Goal: Information Seeking & Learning: Learn about a topic

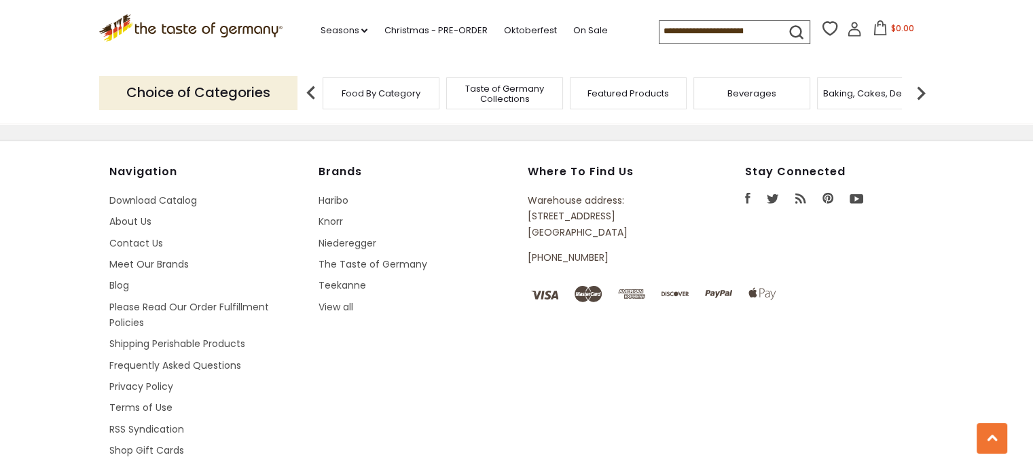
click at [310, 92] on img at bounding box center [311, 92] width 27 height 27
click at [583, 31] on link "On Sale" at bounding box center [590, 30] width 35 height 15
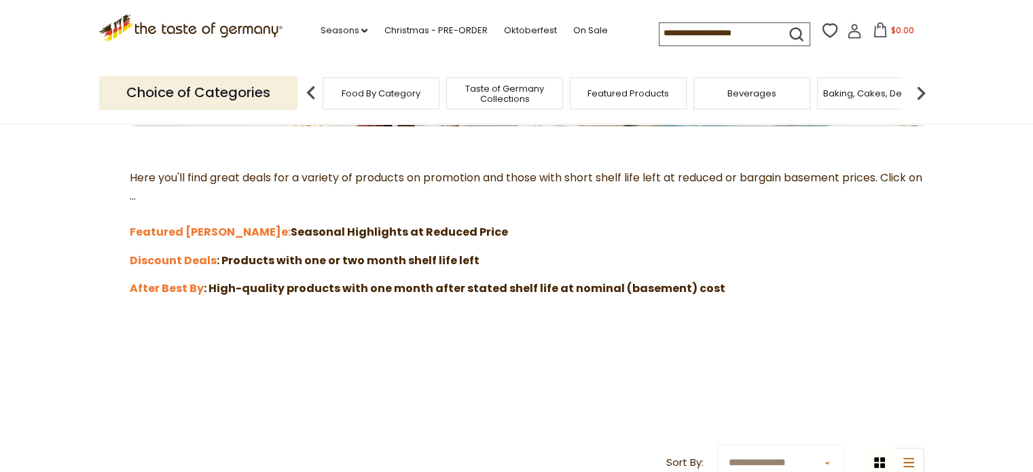
scroll to position [366, 0]
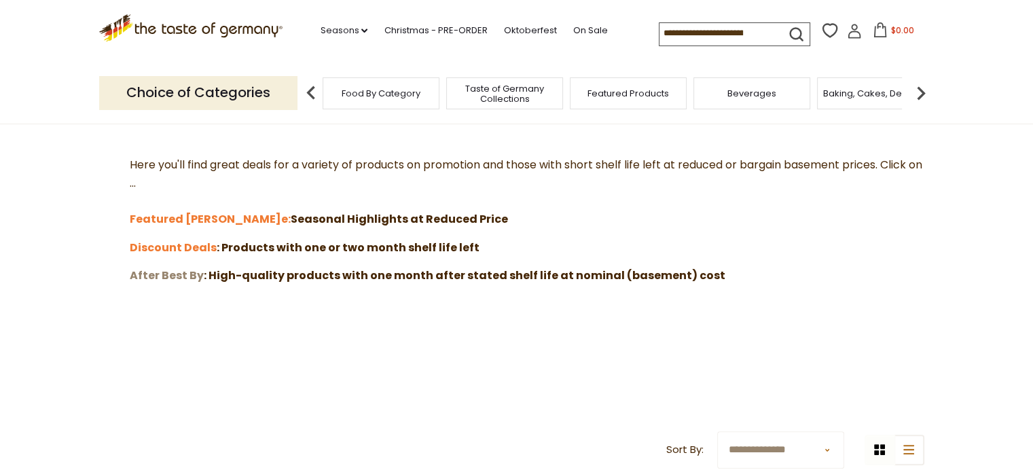
click at [177, 272] on strong "After Best By" at bounding box center [167, 276] width 74 height 16
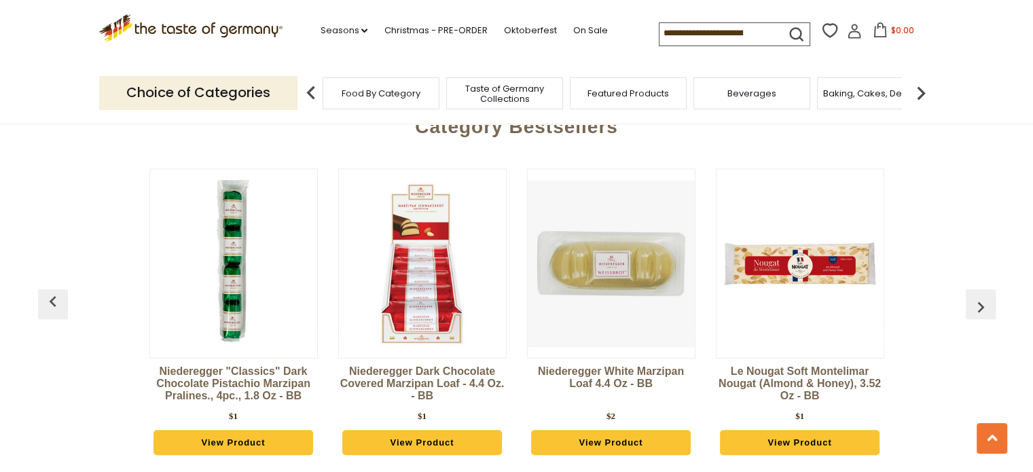
scroll to position [1003, 0]
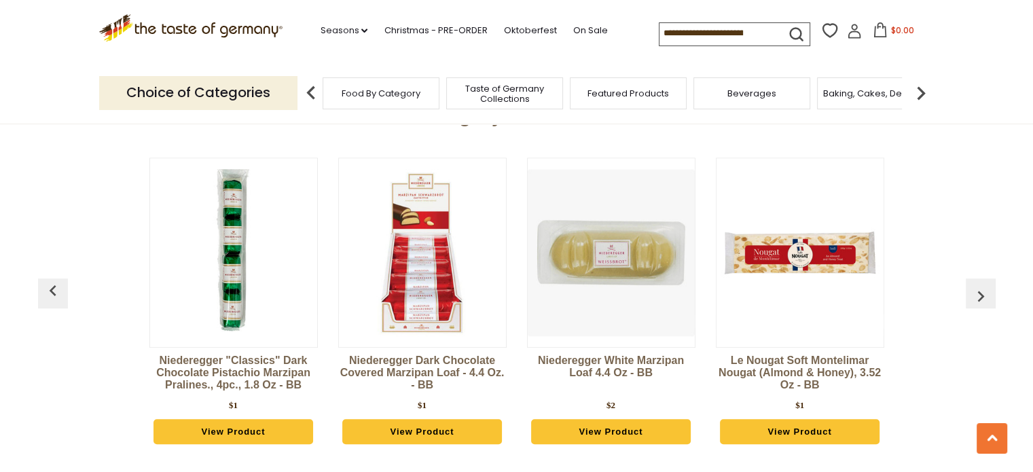
click at [801, 445] on link "View Product" at bounding box center [800, 432] width 160 height 26
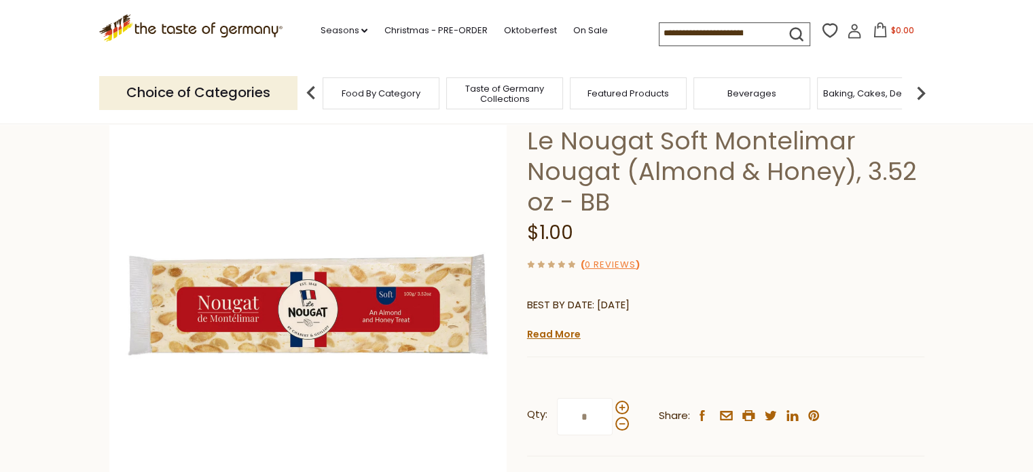
scroll to position [79, 0]
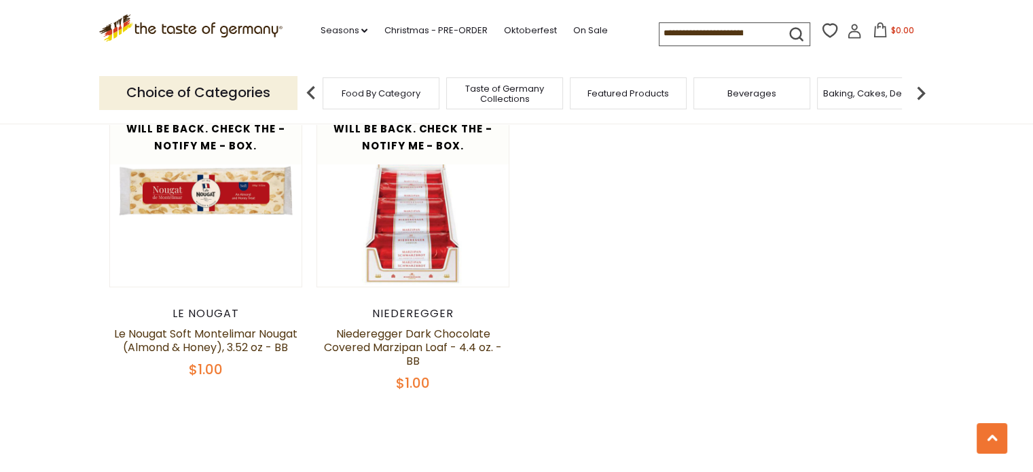
scroll to position [605, 0]
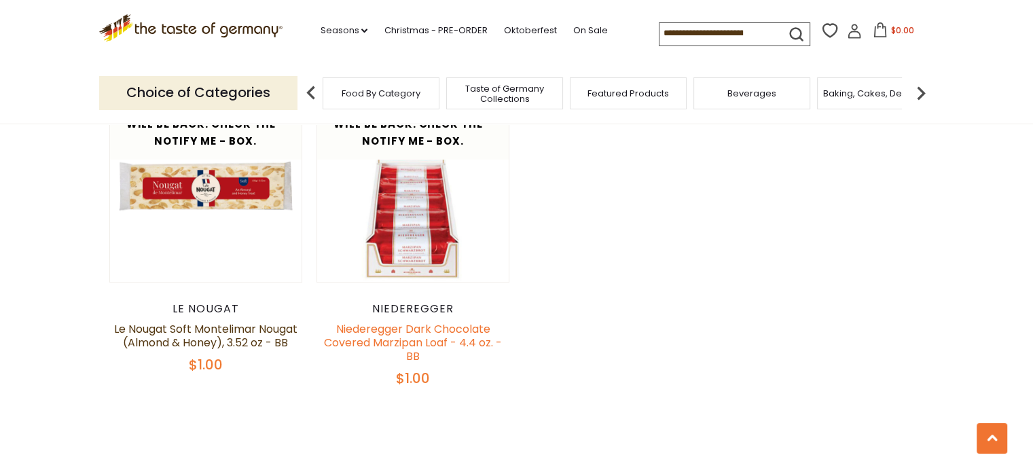
click at [415, 356] on link "Niederegger Dark Chocolate Covered Marzipan Loaf - 4.4 oz. - BB" at bounding box center [413, 342] width 178 height 43
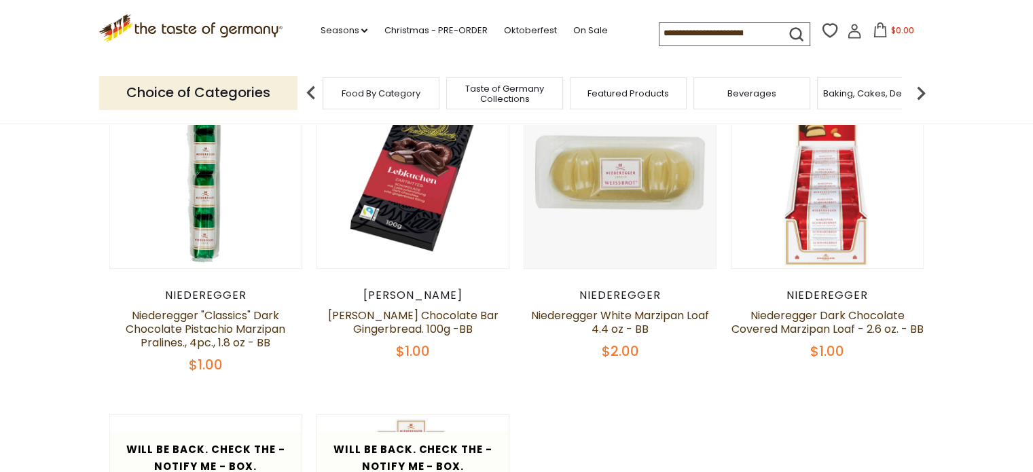
scroll to position [285, 0]
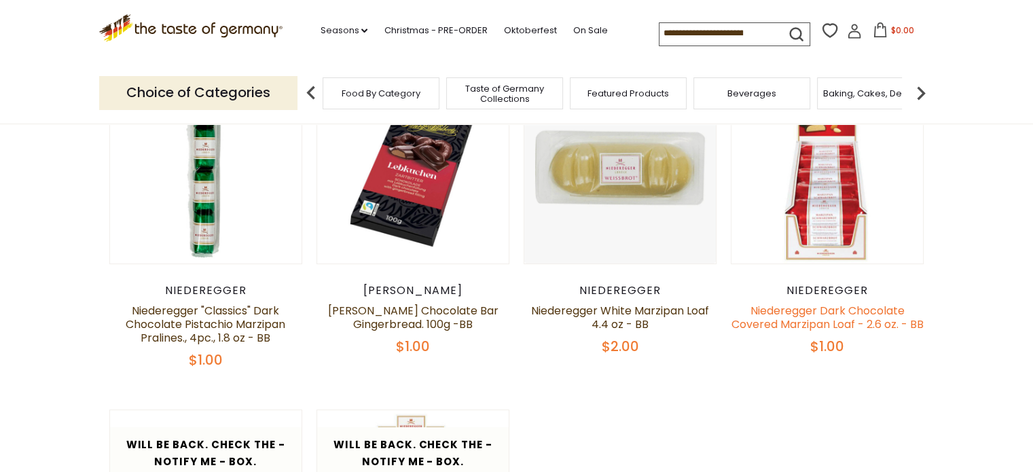
click at [828, 329] on link "Niederegger Dark Chocolate Covered Marzipan Loaf - 2.6 oz. - BB" at bounding box center [828, 317] width 192 height 29
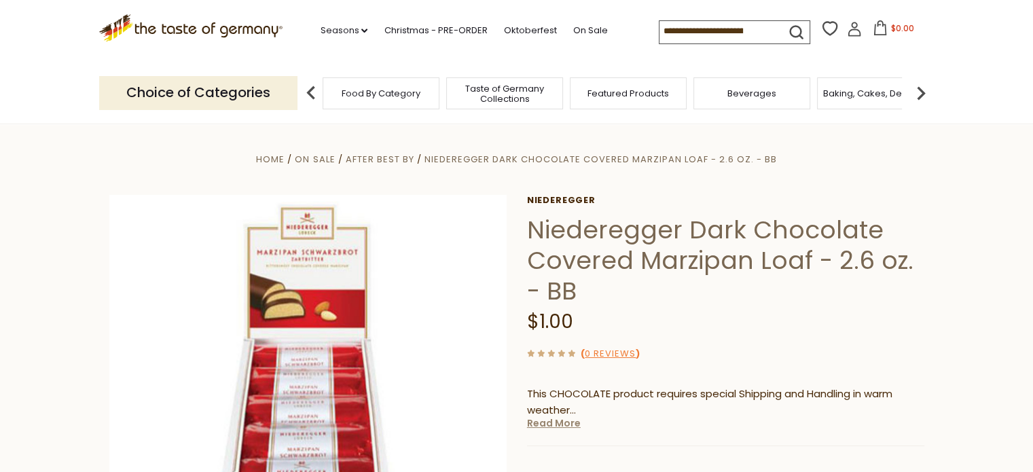
click at [548, 422] on link "Read More" at bounding box center [554, 423] width 54 height 14
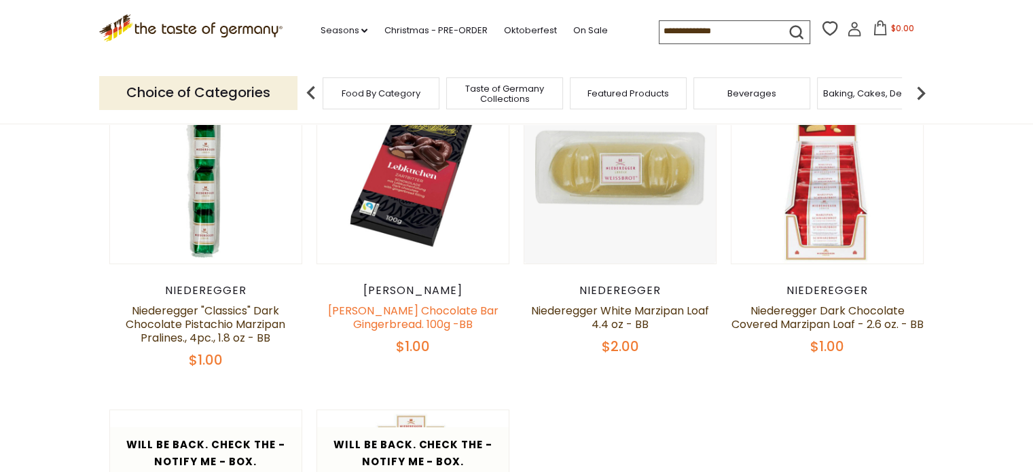
click at [414, 332] on link "[PERSON_NAME] Chocolate Bar Gingerbread. 100g -BB" at bounding box center [412, 317] width 171 height 29
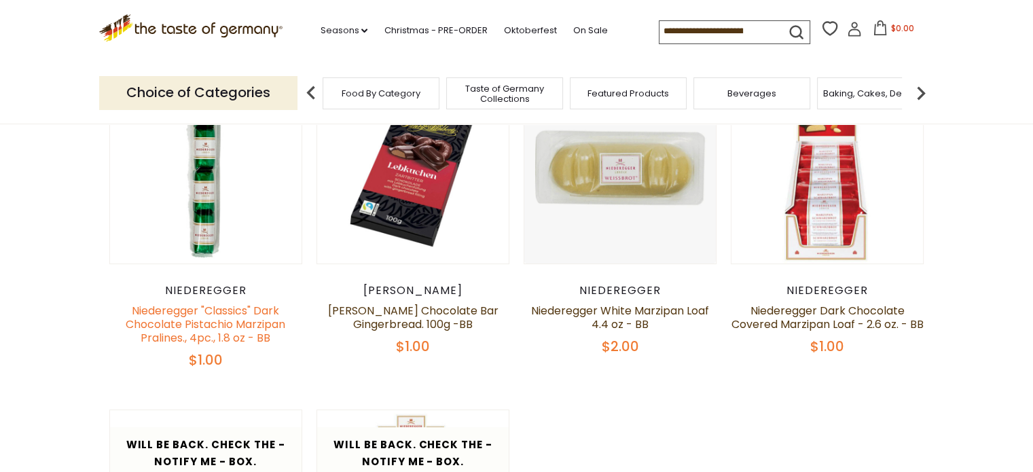
click at [205, 346] on link "Niederegger "Classics" Dark Chocolate Pistachio Marzipan Pralines., 4pc., 1.8 o…" at bounding box center [206, 324] width 160 height 43
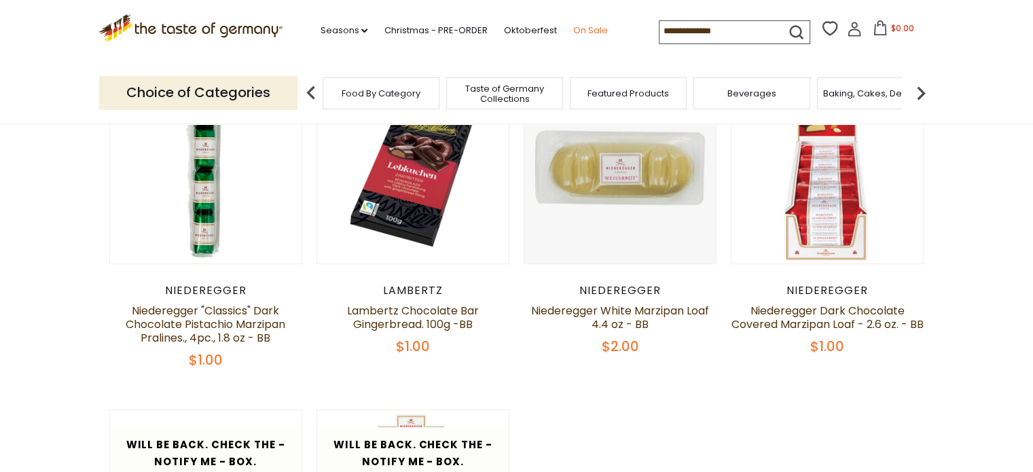
click at [579, 32] on link "On Sale" at bounding box center [590, 30] width 35 height 15
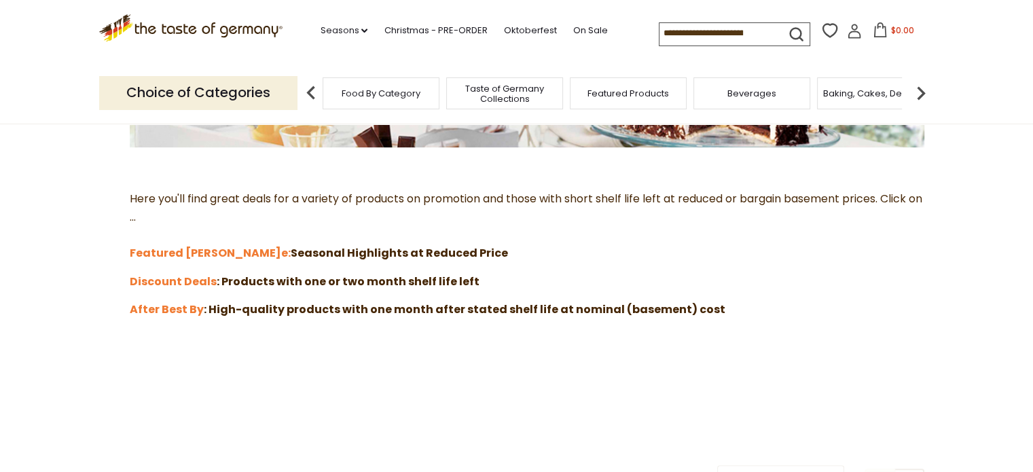
scroll to position [334, 0]
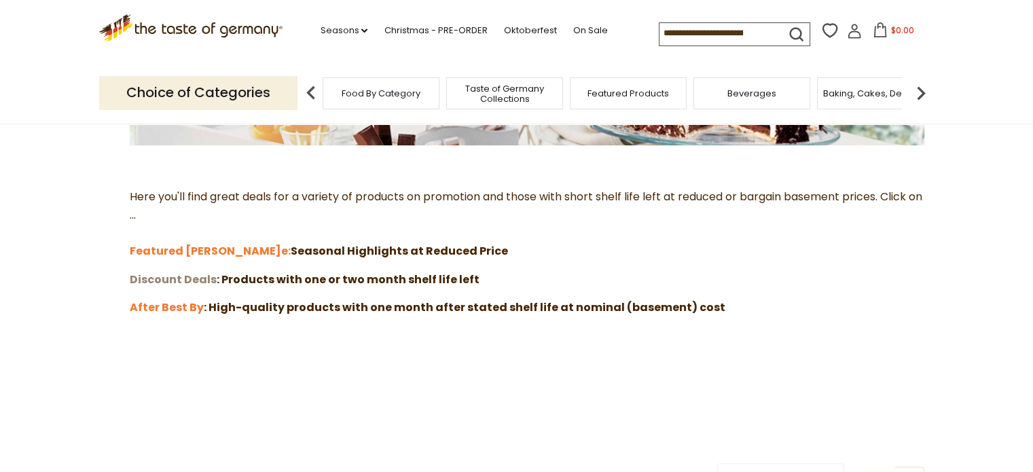
click at [163, 280] on strong "Discount Deals" at bounding box center [173, 280] width 87 height 16
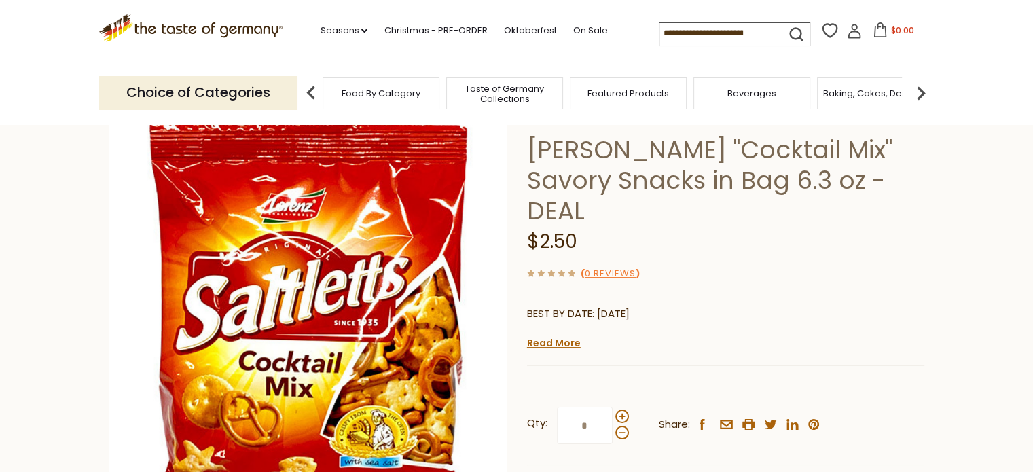
scroll to position [68, 0]
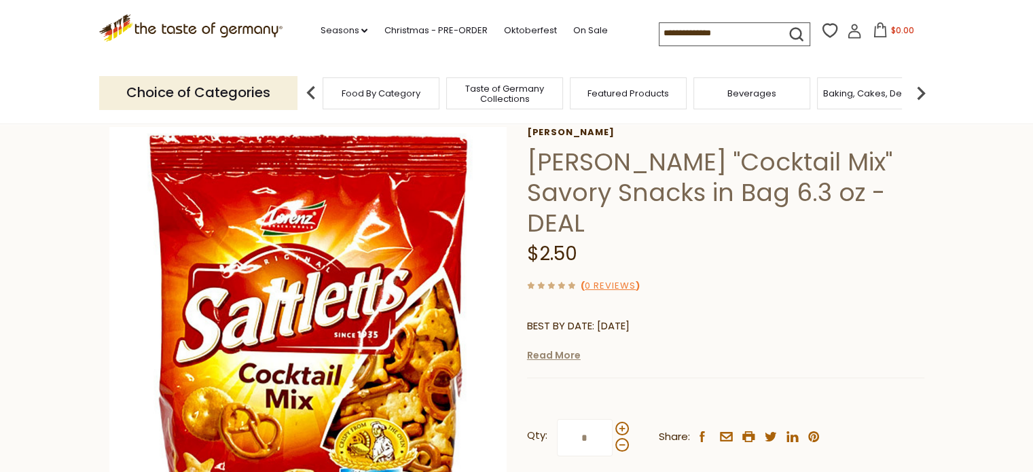
click at [552, 349] on link "Read More" at bounding box center [554, 356] width 54 height 14
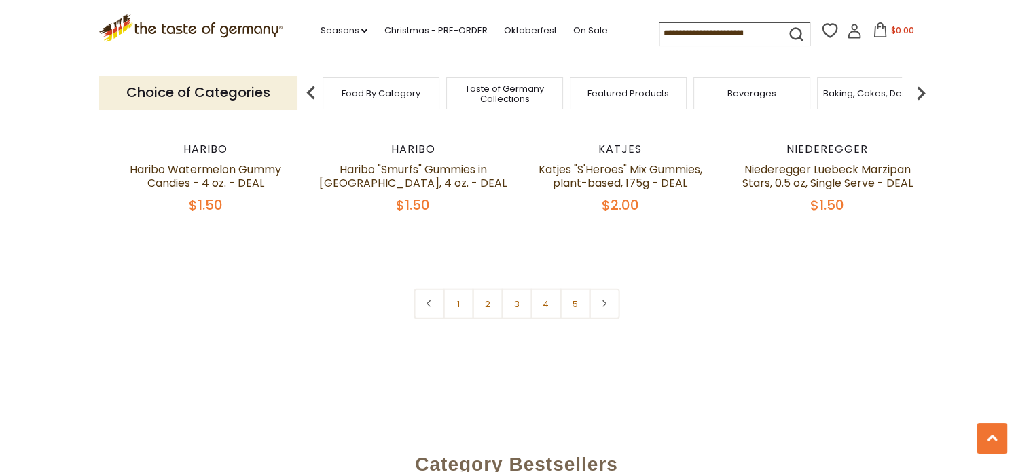
scroll to position [3176, 0]
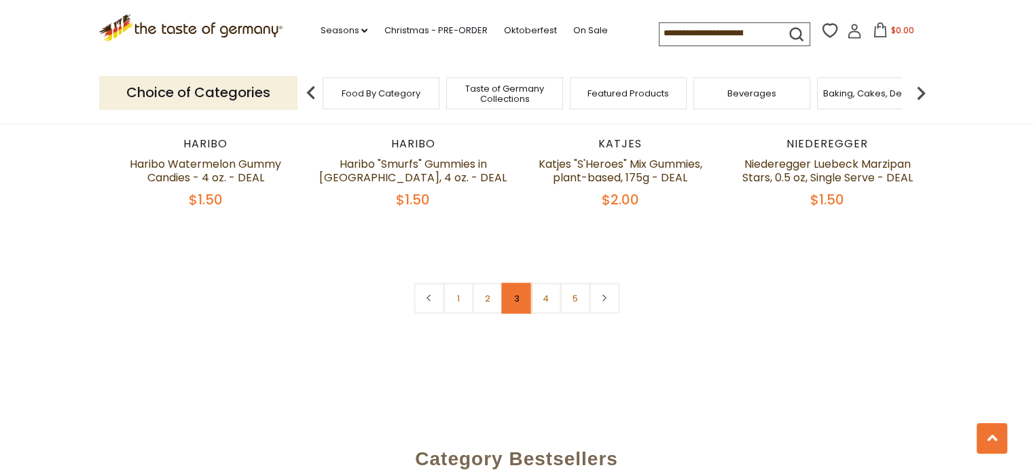
click at [519, 284] on link "3" at bounding box center [516, 298] width 31 height 31
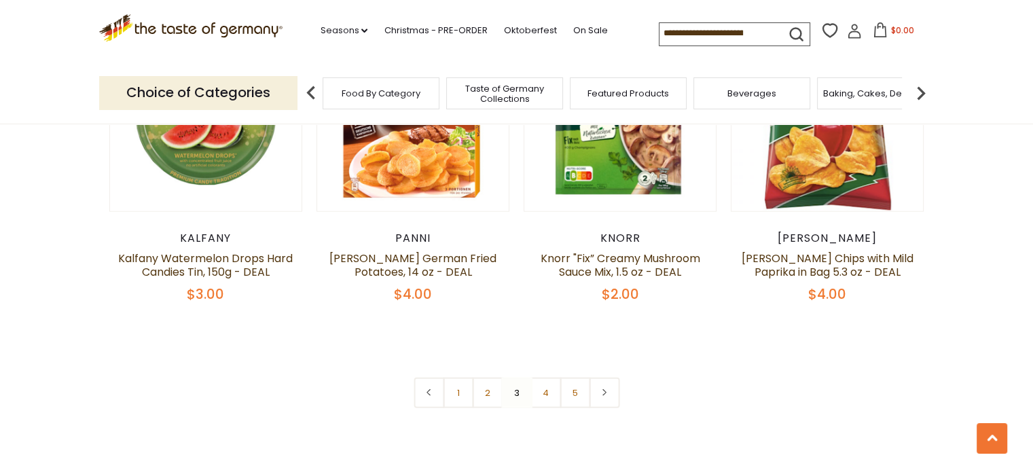
scroll to position [3086, 0]
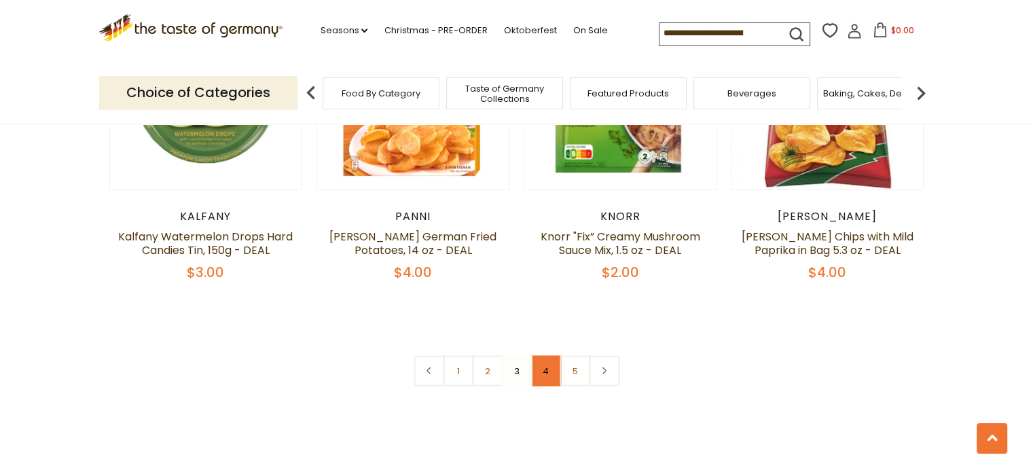
click at [546, 356] on link "4" at bounding box center [546, 371] width 31 height 31
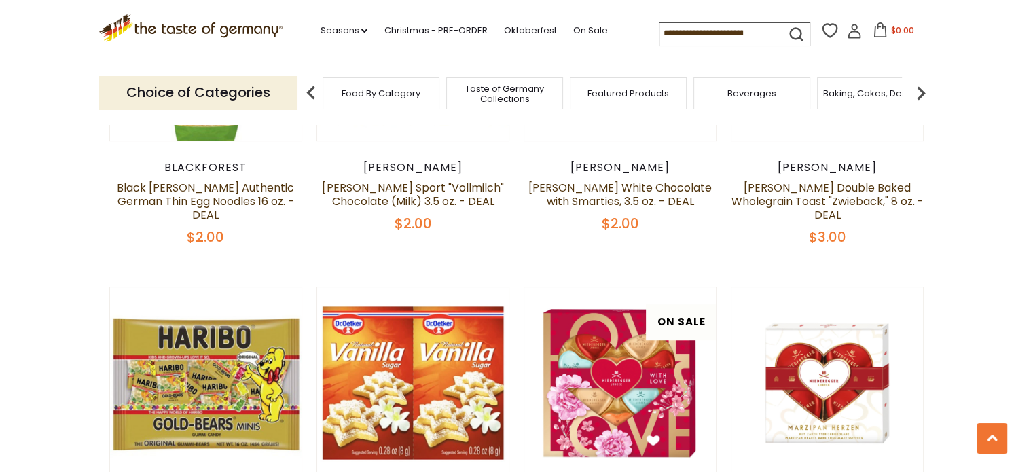
scroll to position [0, 0]
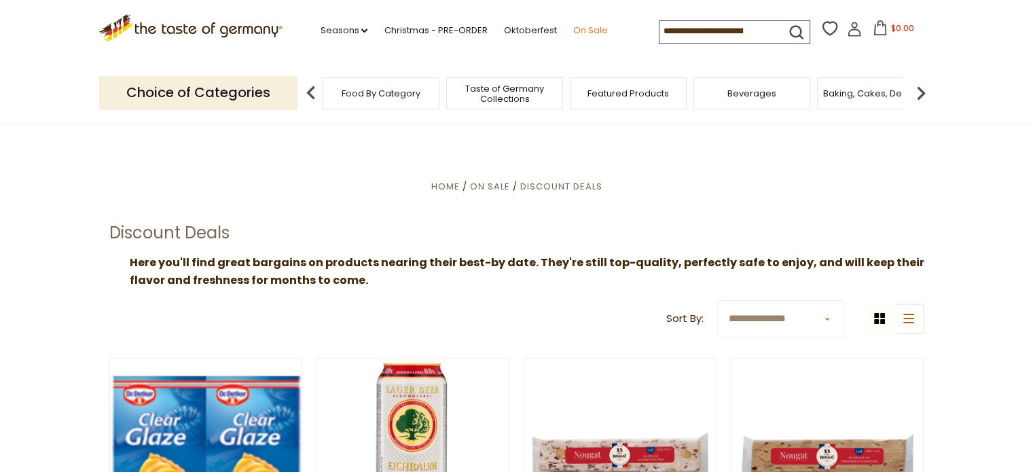
click at [587, 29] on link "On Sale" at bounding box center [590, 30] width 35 height 15
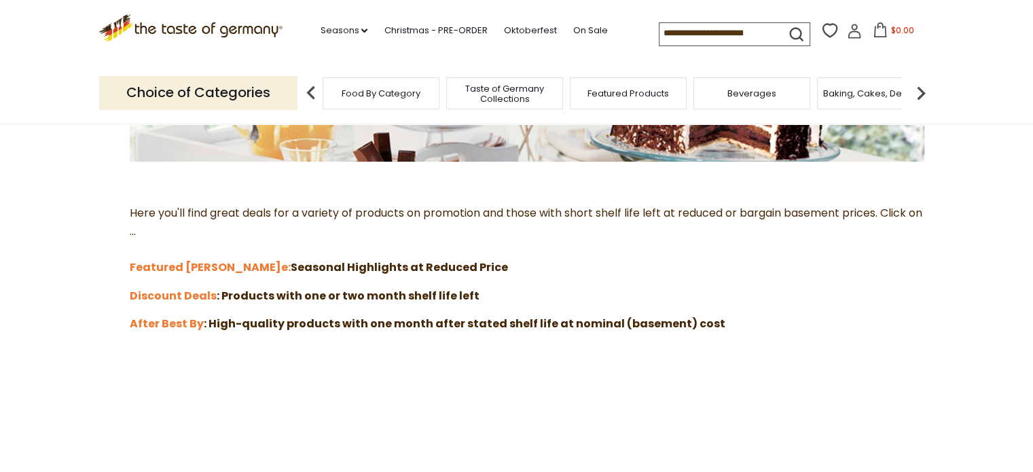
scroll to position [329, 0]
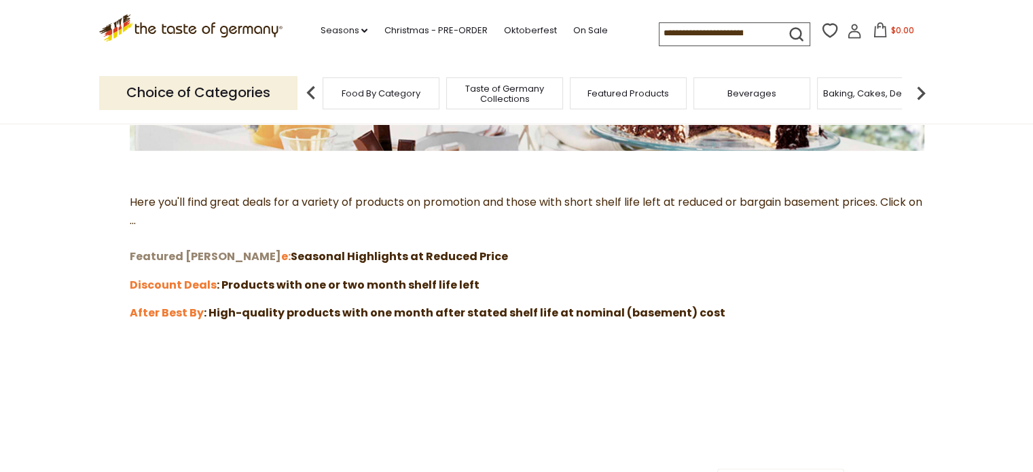
click at [162, 258] on strong "Featured Sal" at bounding box center [206, 257] width 152 height 16
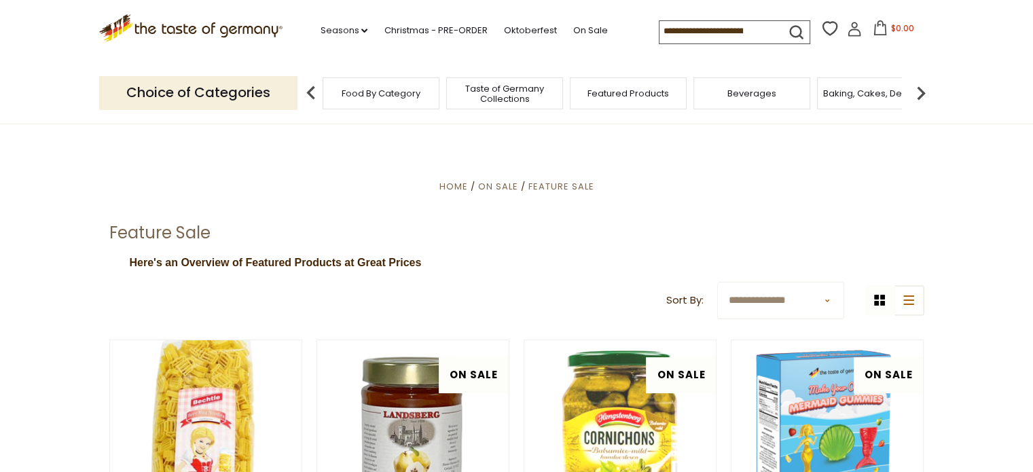
click at [927, 92] on img at bounding box center [921, 92] width 27 height 27
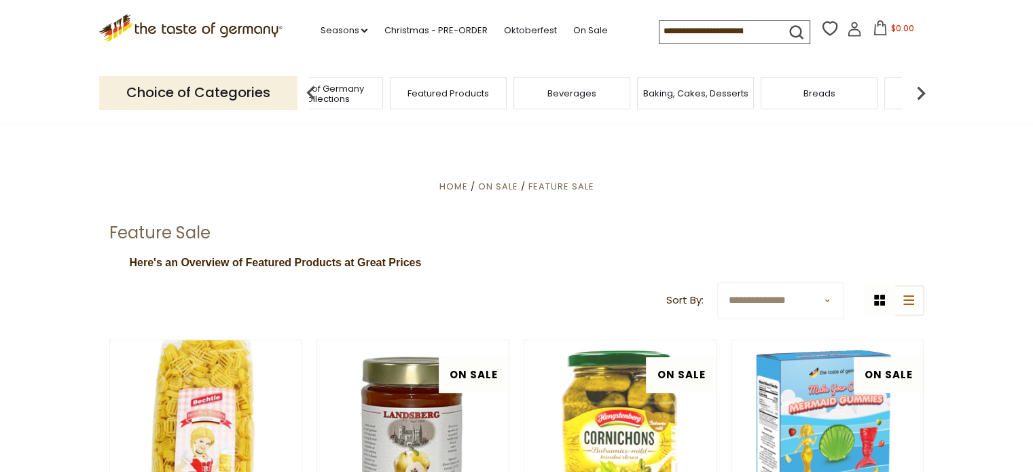
click at [921, 92] on img at bounding box center [921, 92] width 27 height 27
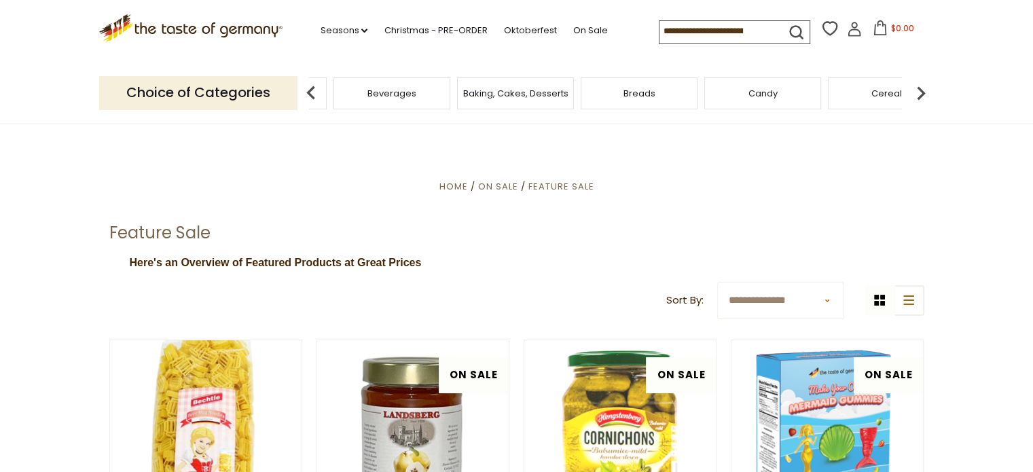
click at [651, 90] on span "Breads" at bounding box center [640, 93] width 32 height 10
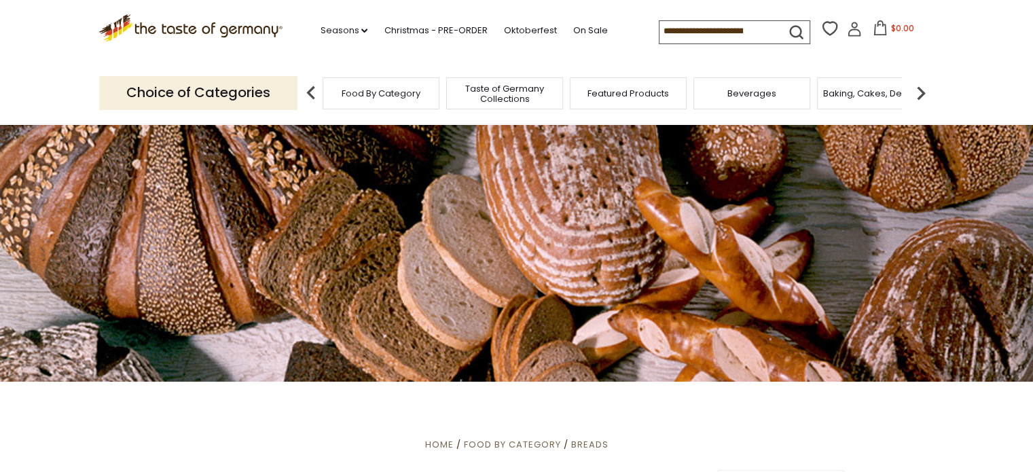
click at [922, 92] on img at bounding box center [921, 92] width 27 height 27
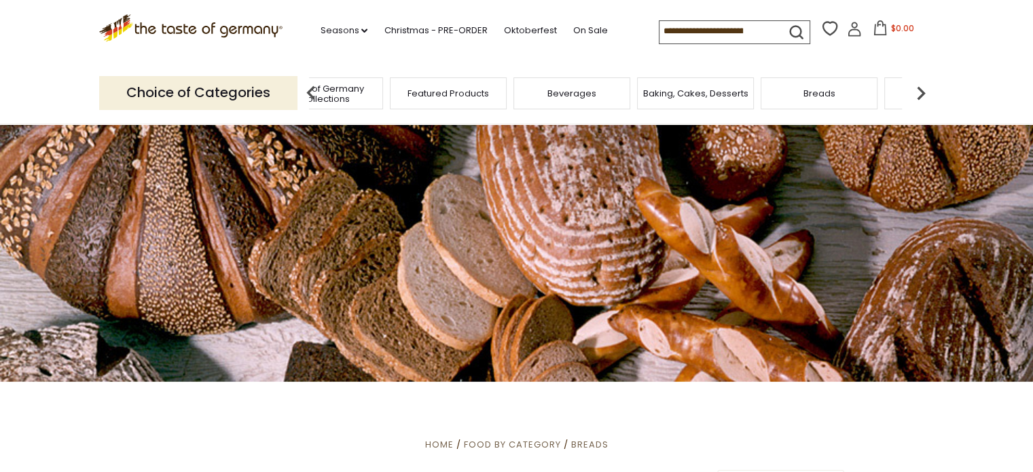
click at [922, 92] on img at bounding box center [921, 92] width 27 height 27
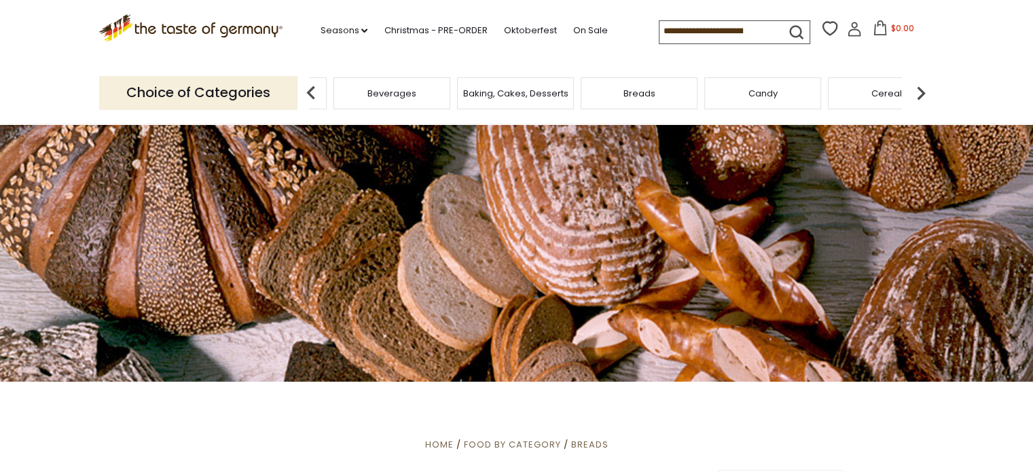
click at [922, 92] on img at bounding box center [921, 92] width 27 height 27
click at [650, 92] on span "Cookies" at bounding box center [650, 93] width 37 height 10
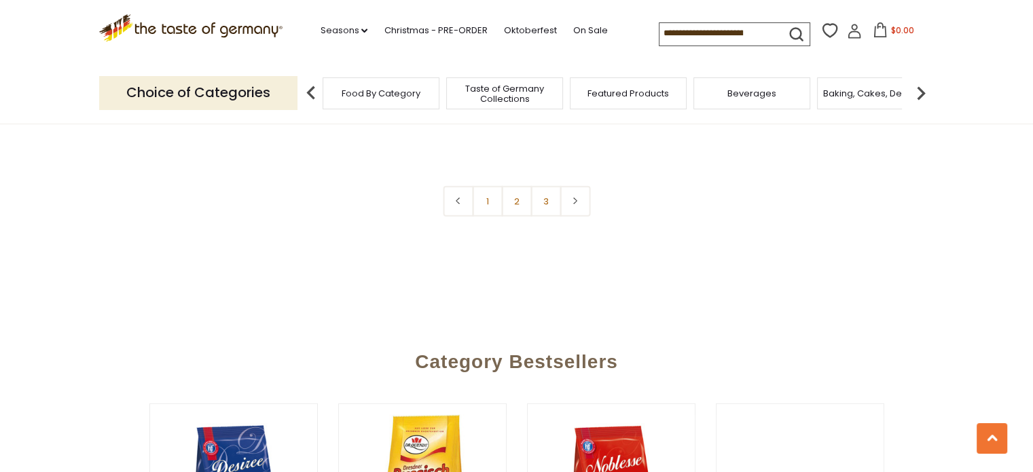
scroll to position [3414, 0]
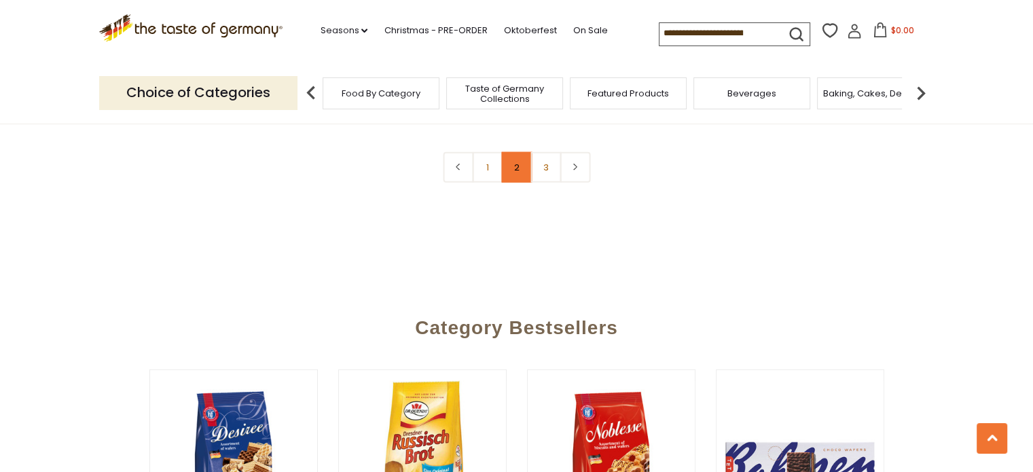
click at [519, 157] on link "2" at bounding box center [516, 167] width 31 height 31
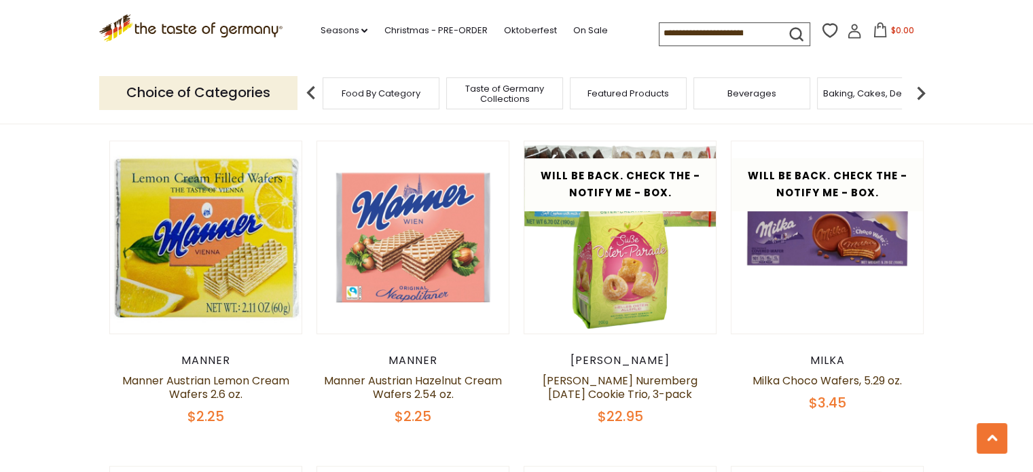
scroll to position [0, 0]
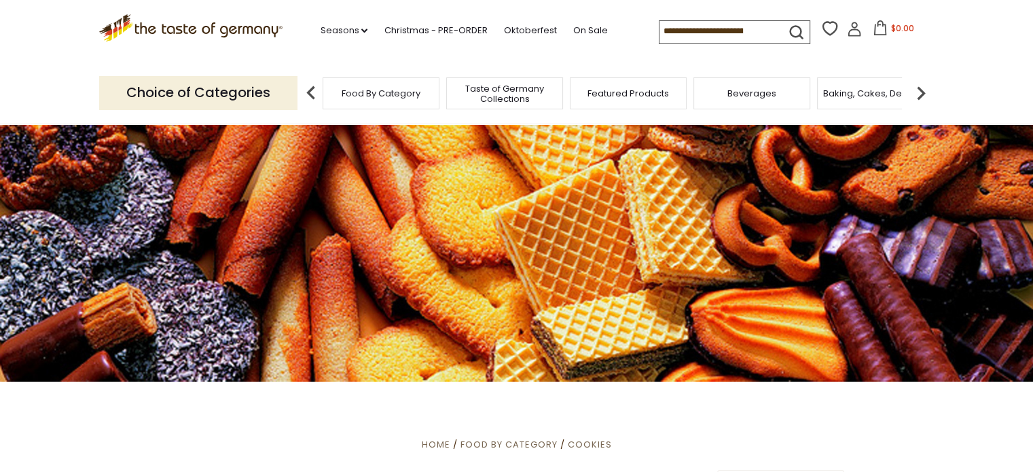
click at [921, 90] on img at bounding box center [921, 92] width 27 height 27
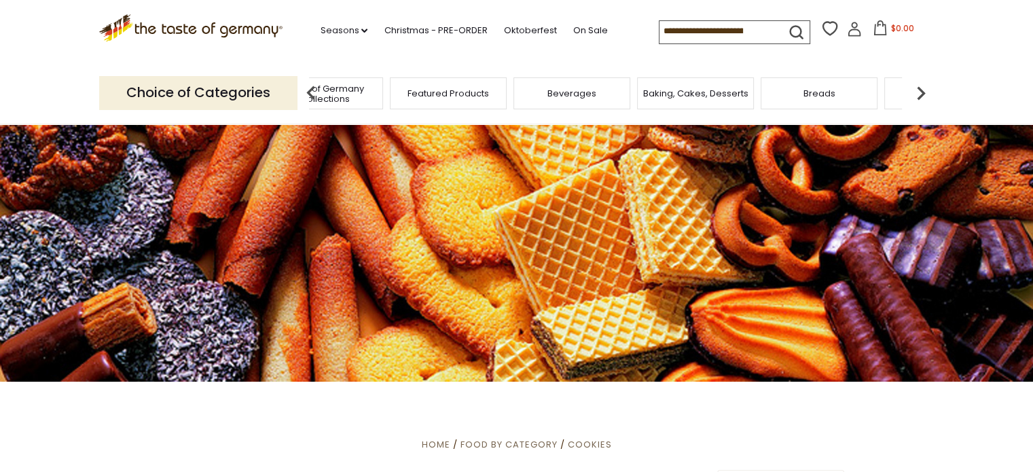
click at [921, 90] on img at bounding box center [921, 92] width 27 height 27
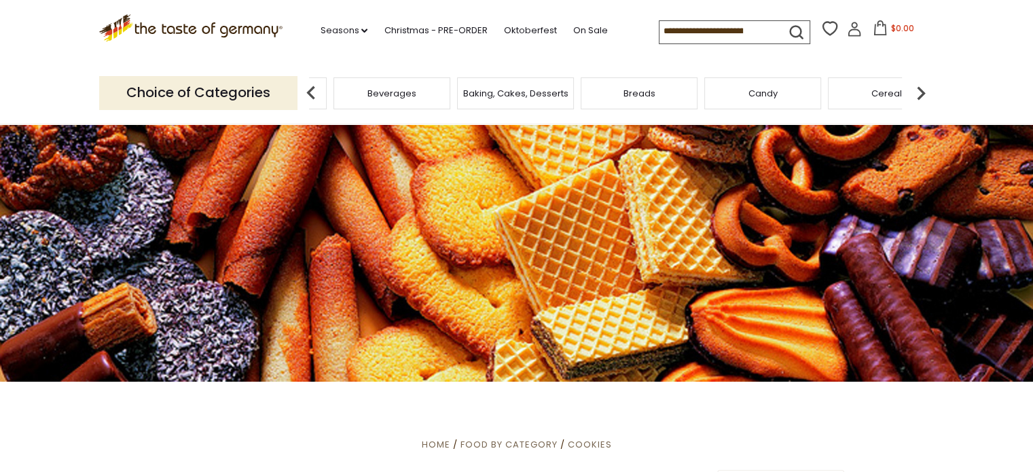
click at [921, 90] on img at bounding box center [921, 92] width 27 height 27
click at [917, 92] on img at bounding box center [921, 92] width 27 height 27
click at [923, 89] on img at bounding box center [921, 92] width 27 height 27
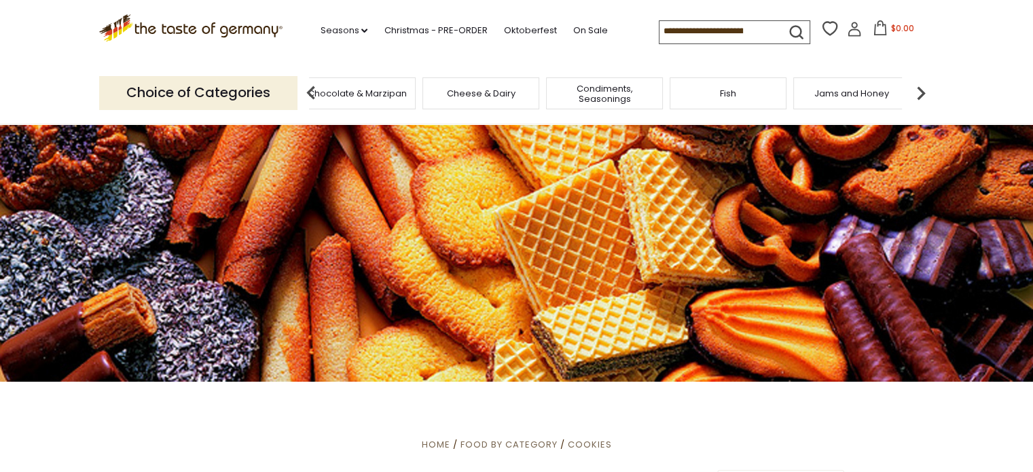
click at [923, 89] on img at bounding box center [921, 92] width 27 height 27
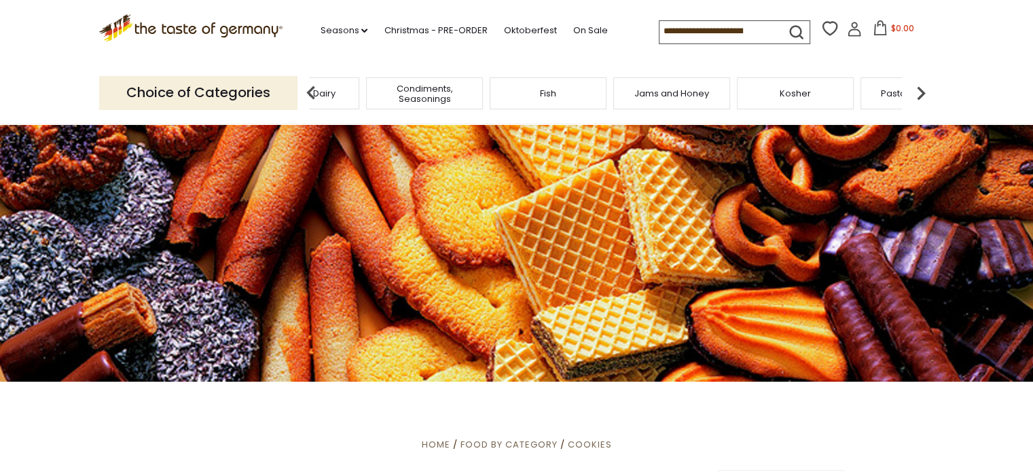
click at [923, 89] on img at bounding box center [921, 92] width 27 height 27
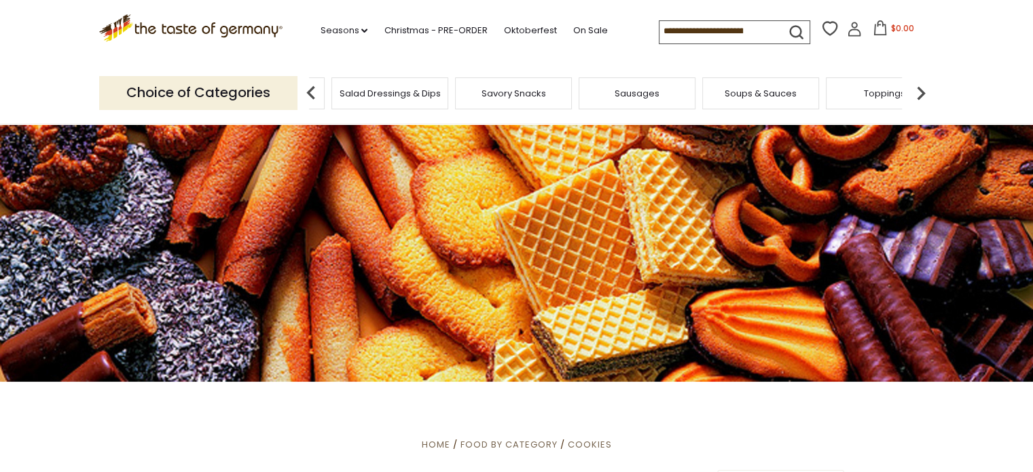
click at [923, 89] on img at bounding box center [921, 92] width 27 height 27
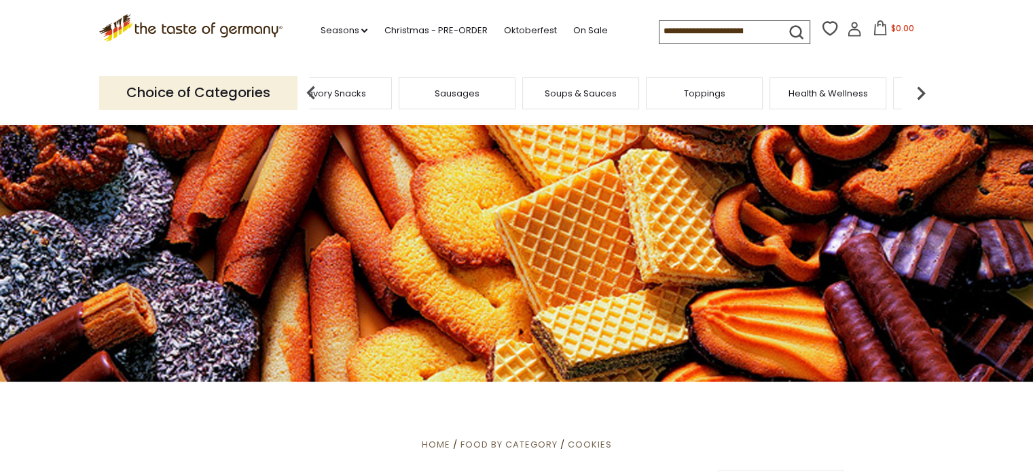
click at [923, 89] on img at bounding box center [921, 92] width 27 height 27
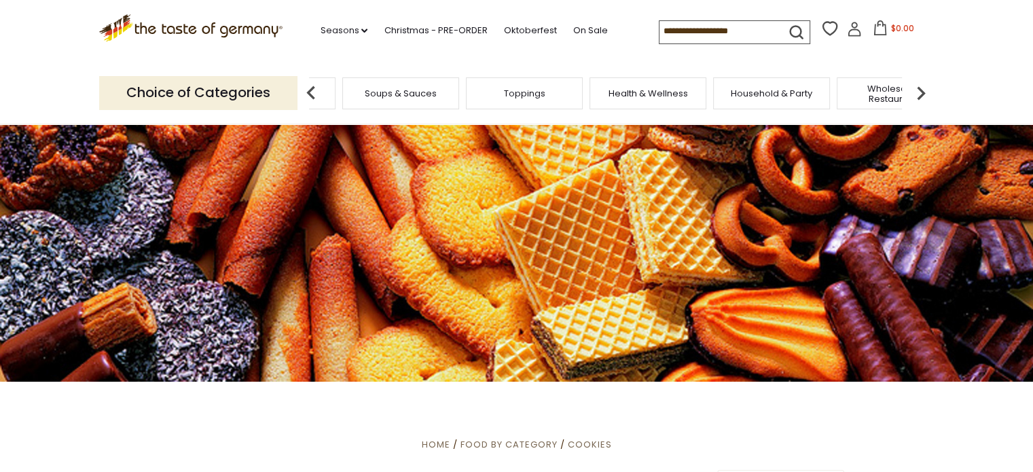
click at [923, 89] on img at bounding box center [921, 92] width 27 height 27
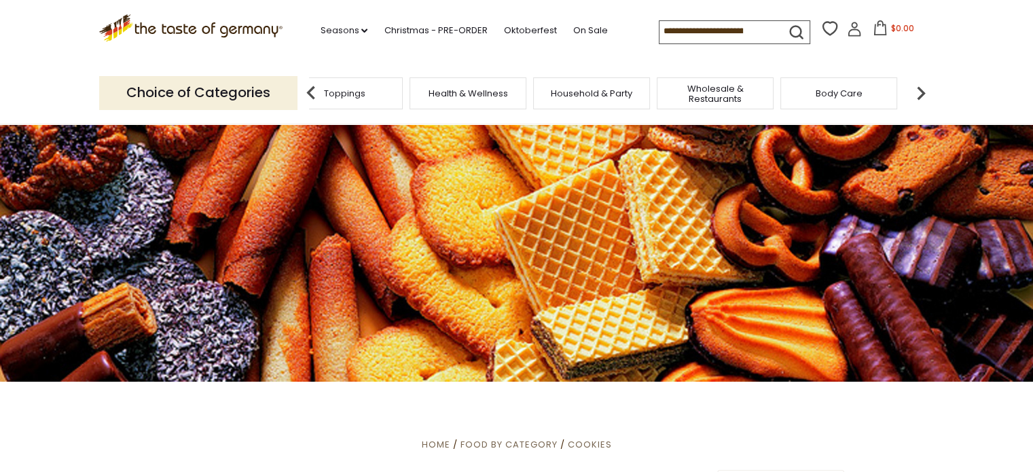
click at [923, 89] on img at bounding box center [921, 92] width 27 height 27
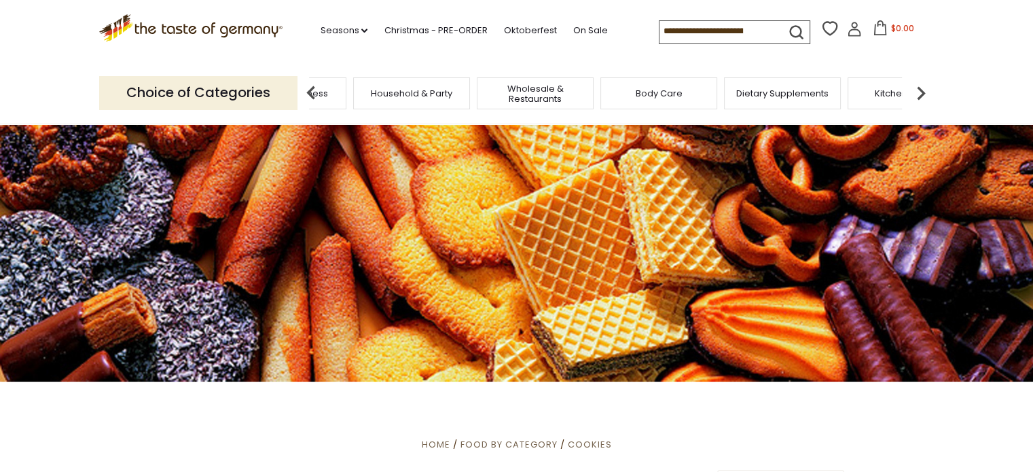
click at [923, 89] on img at bounding box center [921, 92] width 27 height 27
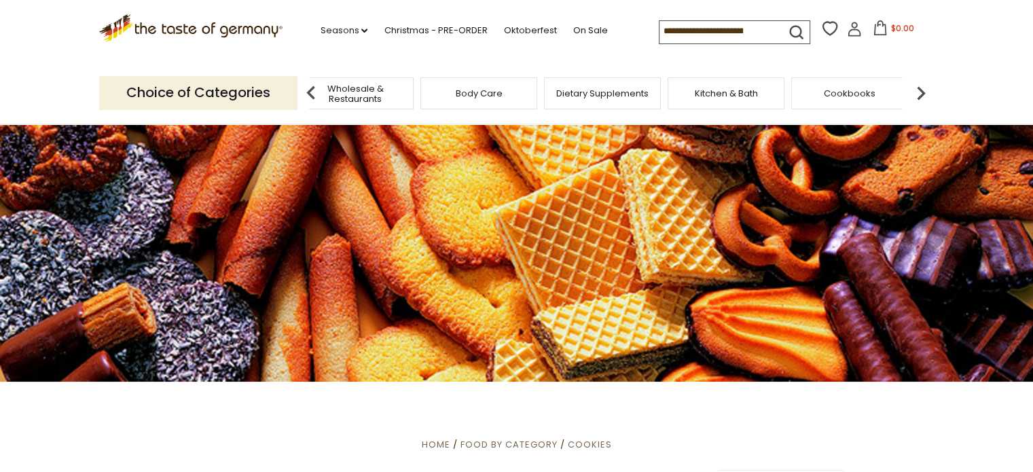
click at [310, 90] on img at bounding box center [311, 92] width 27 height 27
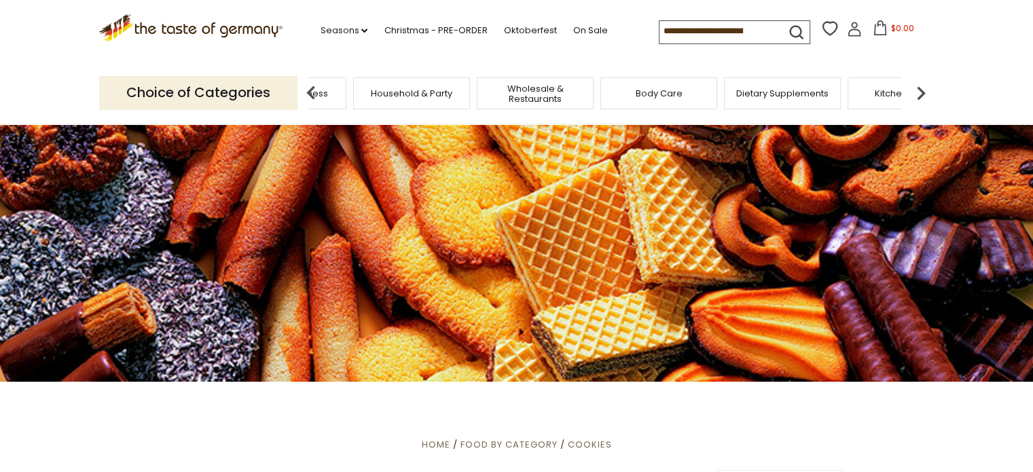
click at [310, 90] on img at bounding box center [311, 92] width 27 height 27
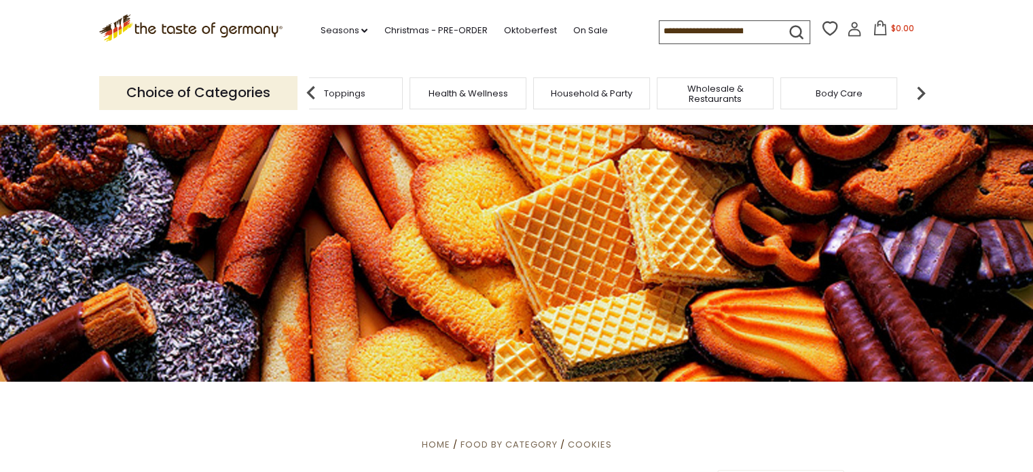
click at [310, 90] on img at bounding box center [311, 92] width 27 height 27
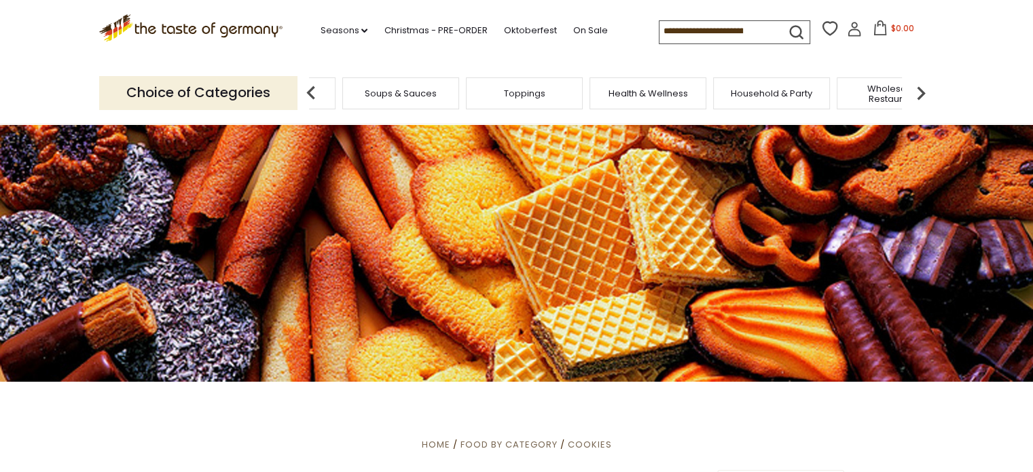
click at [310, 90] on img at bounding box center [311, 92] width 27 height 27
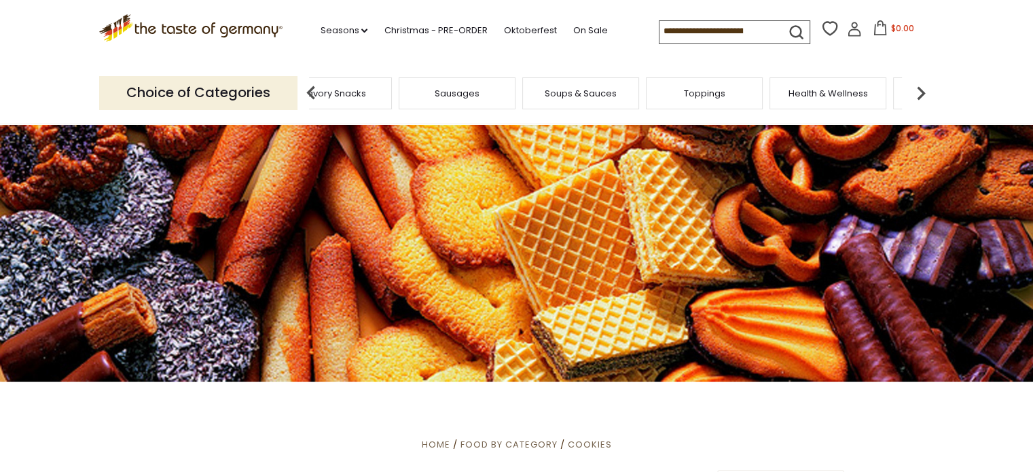
click at [310, 90] on img at bounding box center [311, 92] width 27 height 27
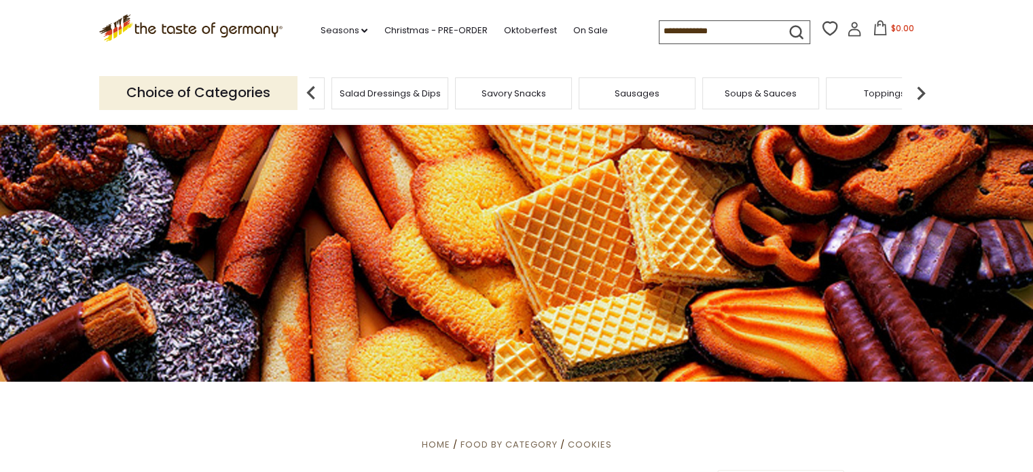
click at [310, 90] on img at bounding box center [311, 92] width 27 height 27
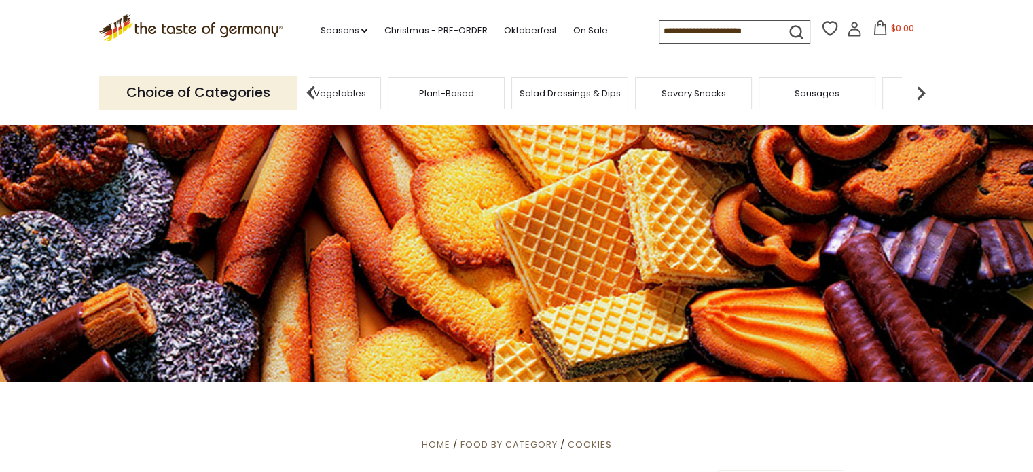
click at [310, 90] on img at bounding box center [311, 92] width 27 height 27
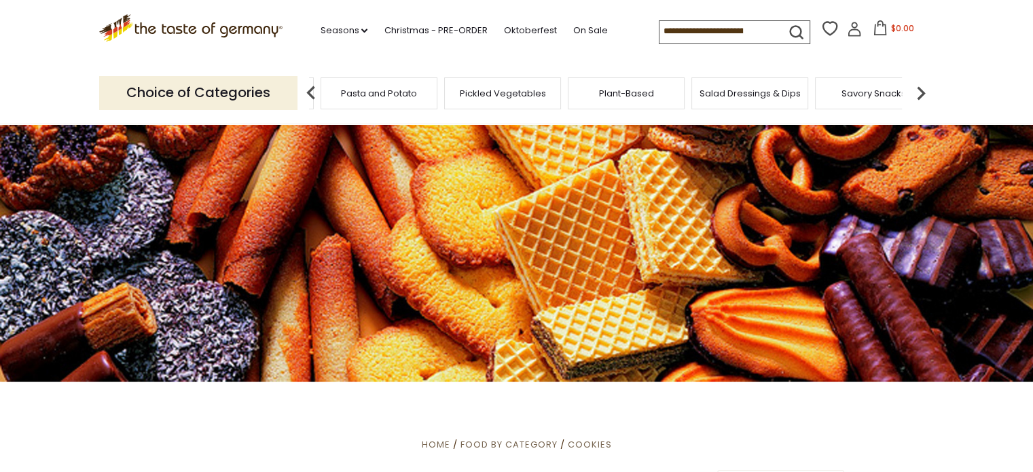
click at [310, 90] on img at bounding box center [311, 92] width 27 height 27
click at [332, 91] on span "Chocolate & Marzipan" at bounding box center [367, 93] width 99 height 10
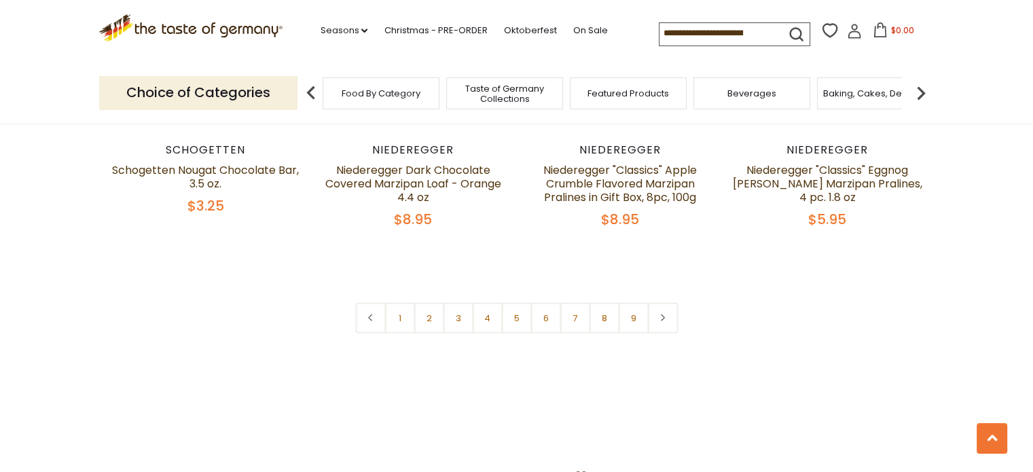
scroll to position [3364, 0]
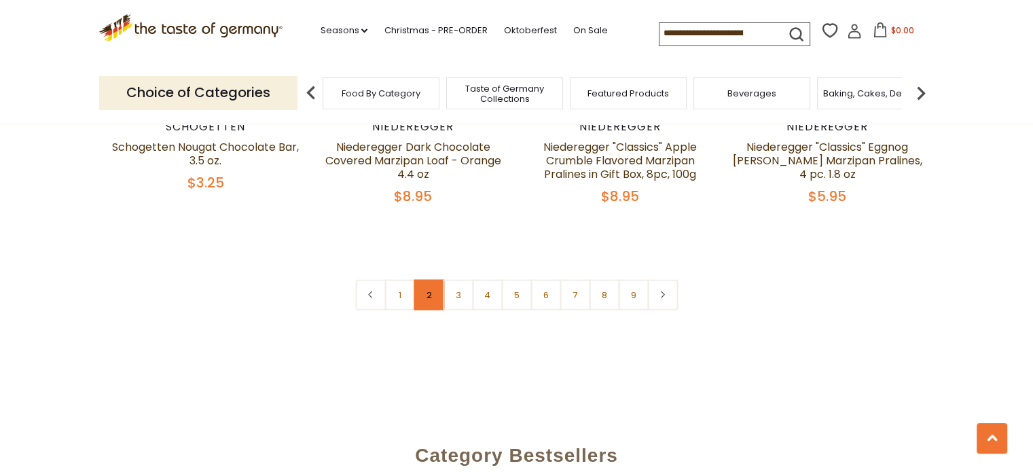
click at [430, 280] on link "2" at bounding box center [429, 295] width 31 height 31
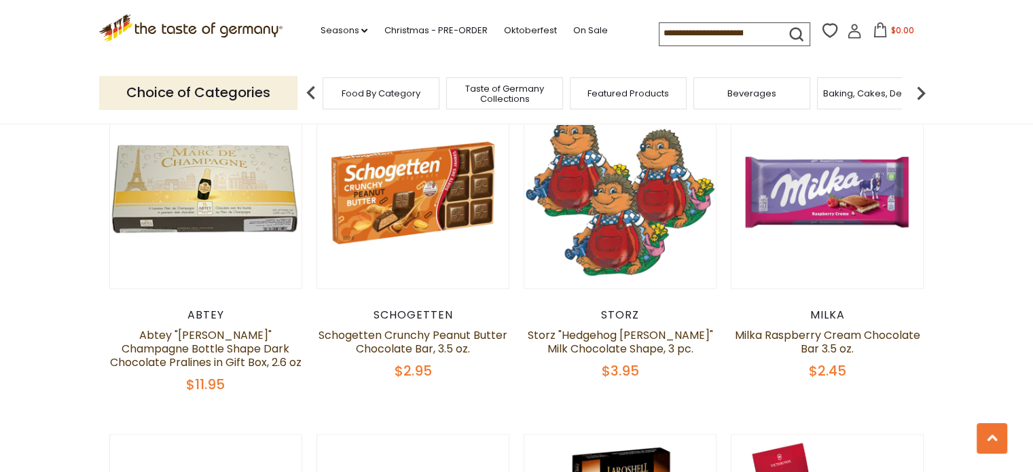
scroll to position [1854, 0]
